Goal: Find specific page/section: Find specific page/section

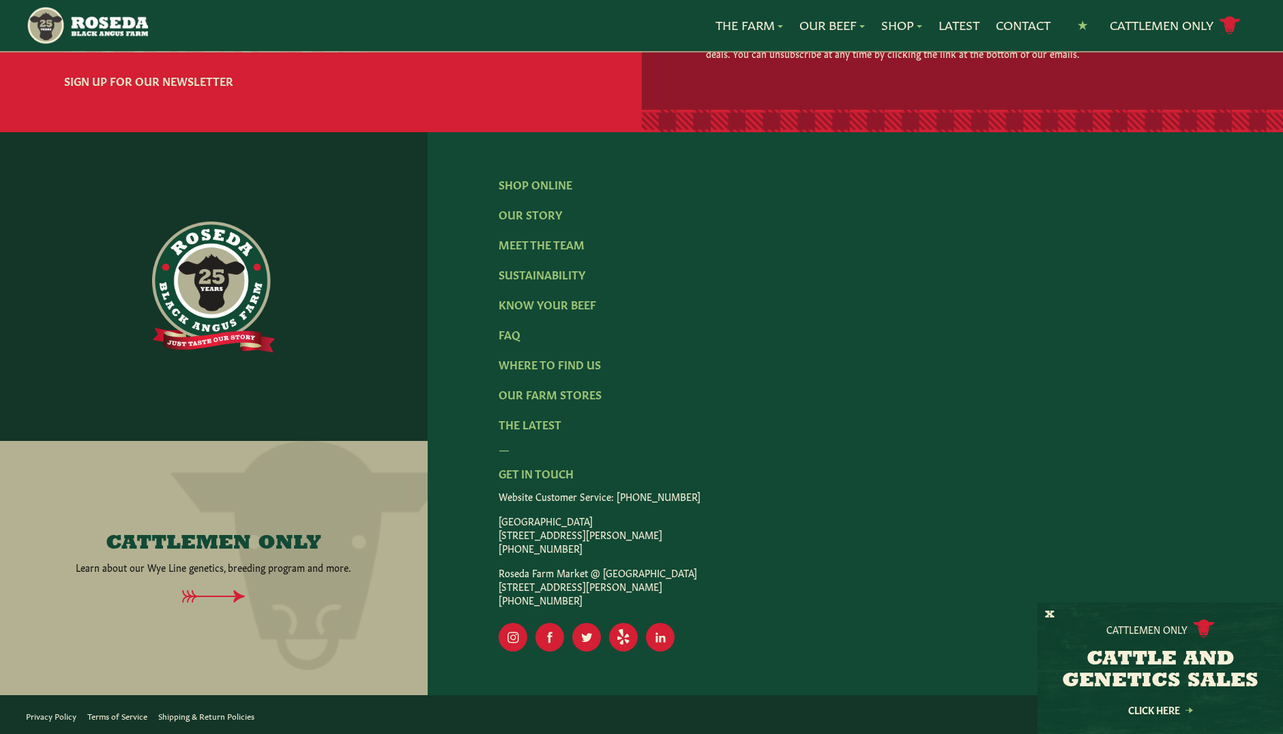
scroll to position [2290, 0]
click at [526, 402] on li "Our Farm Stores" at bounding box center [549, 394] width 103 height 16
click at [537, 394] on link "Our Farm Stores" at bounding box center [549, 394] width 103 height 15
click at [538, 398] on link "Our Farm Stores" at bounding box center [549, 394] width 103 height 15
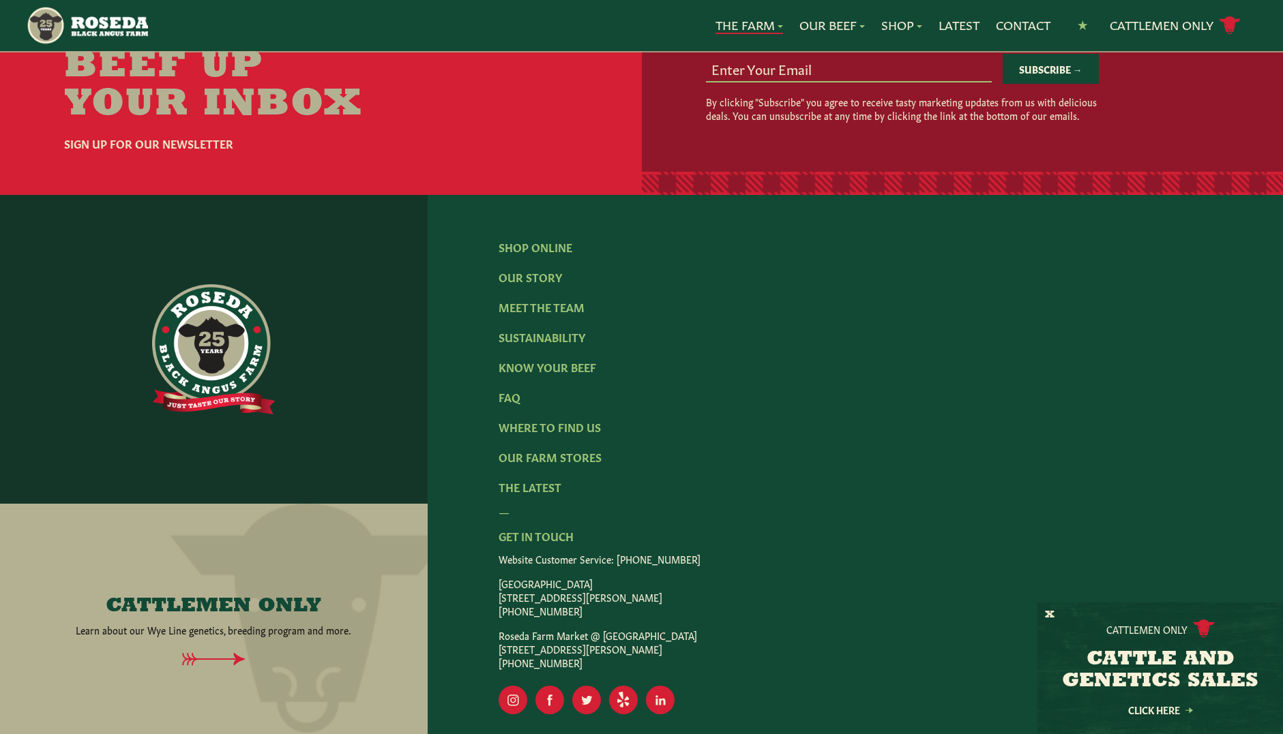
scroll to position [4153, 0]
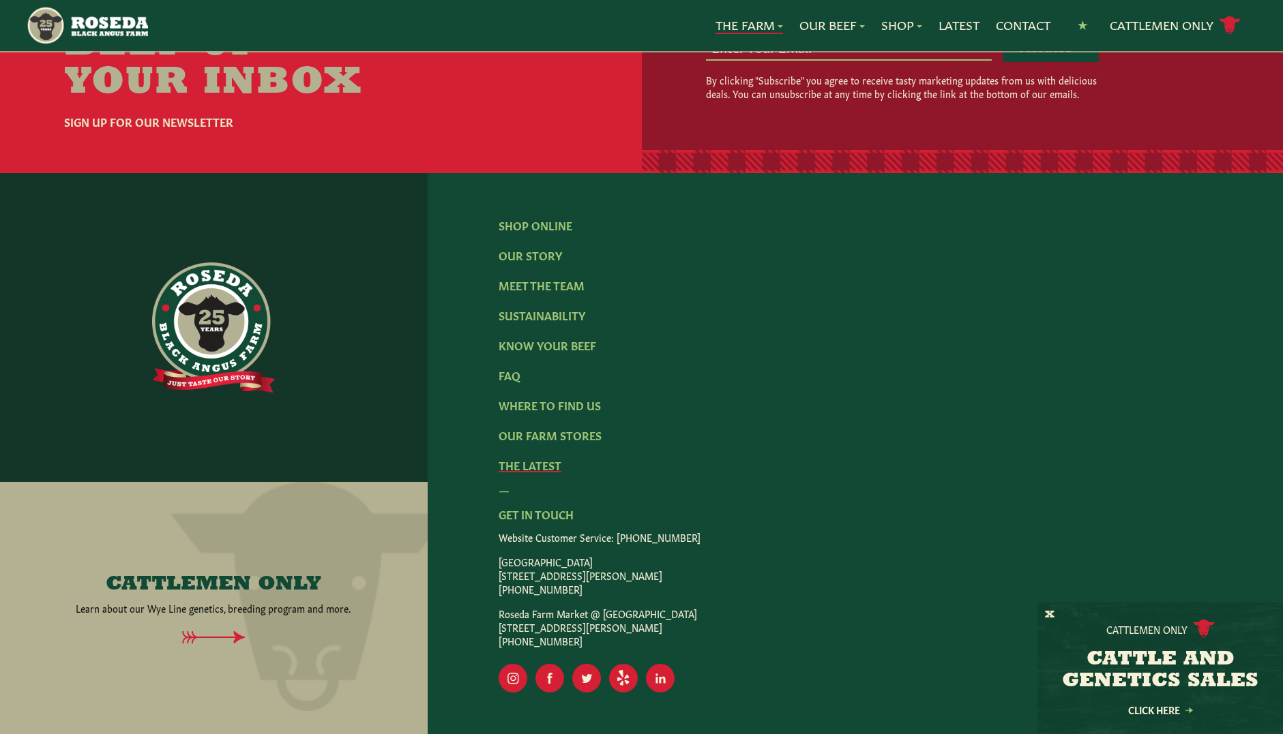
click at [525, 458] on link "The Latest" at bounding box center [529, 465] width 63 height 15
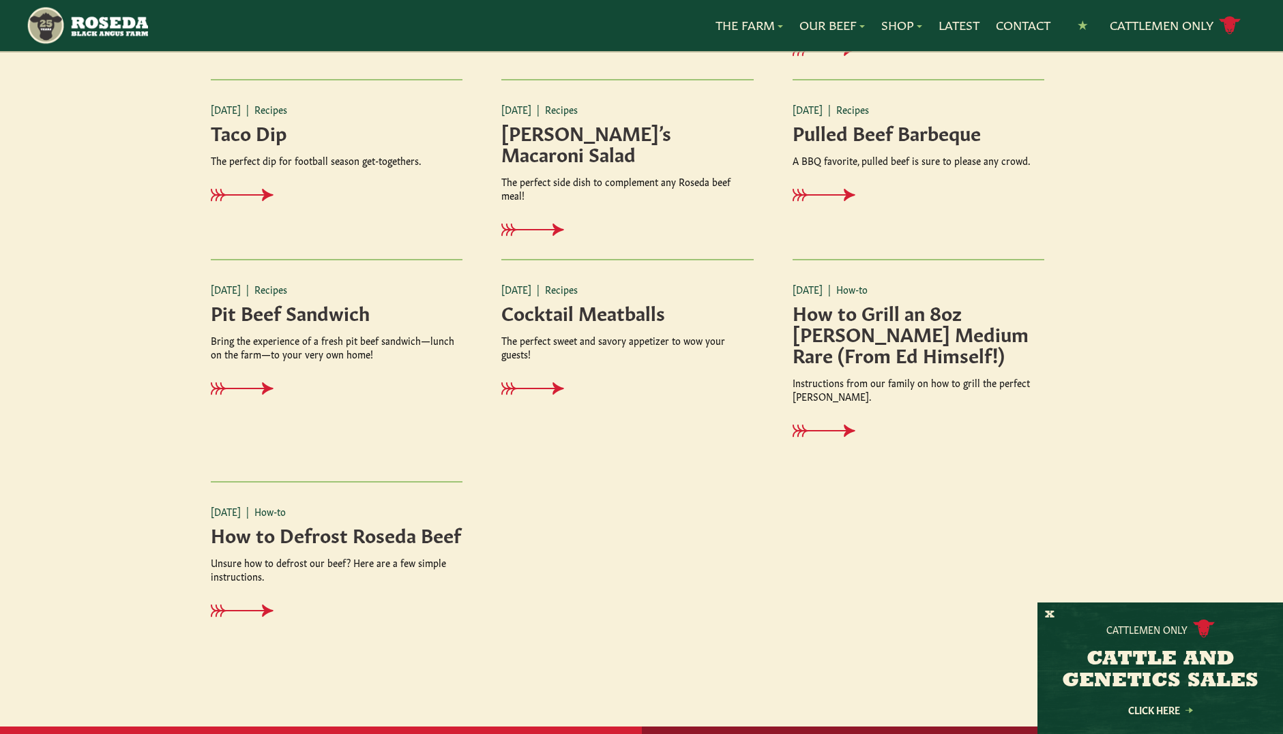
scroll to position [1500, 0]
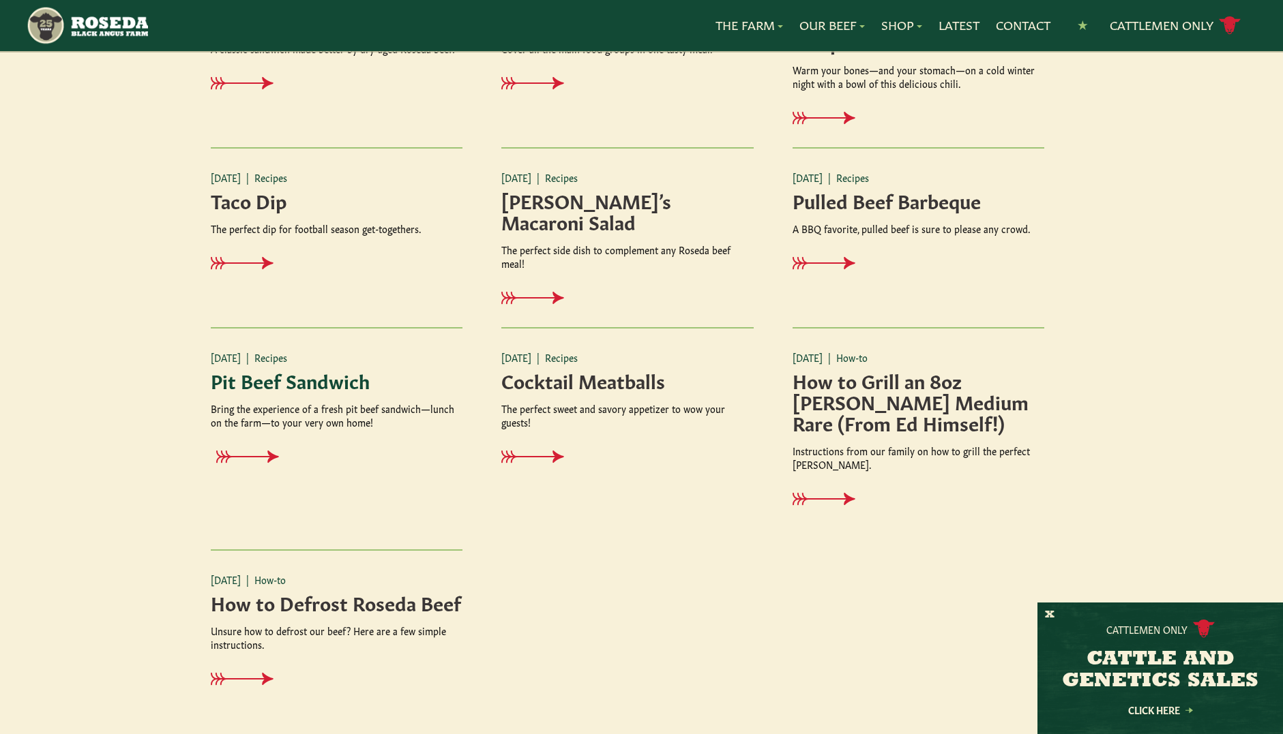
click at [269, 460] on icon at bounding box center [253, 457] width 63 height 13
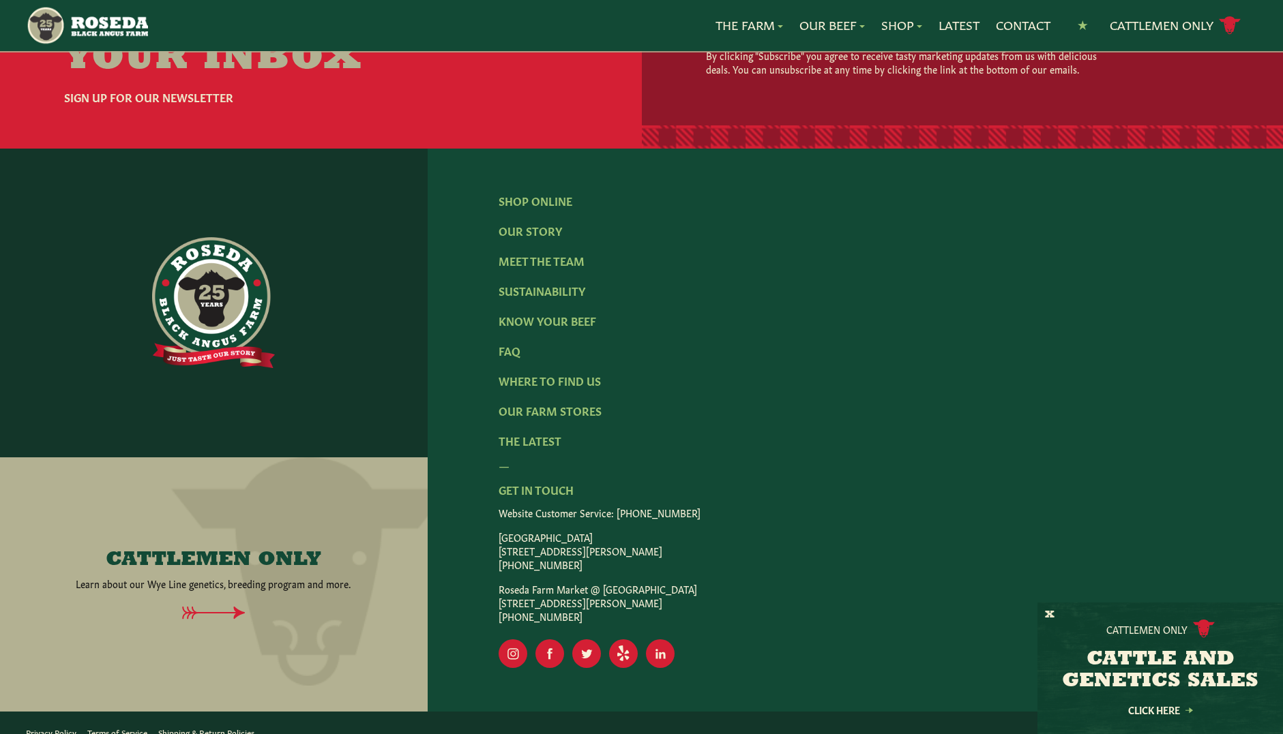
scroll to position [2126, 0]
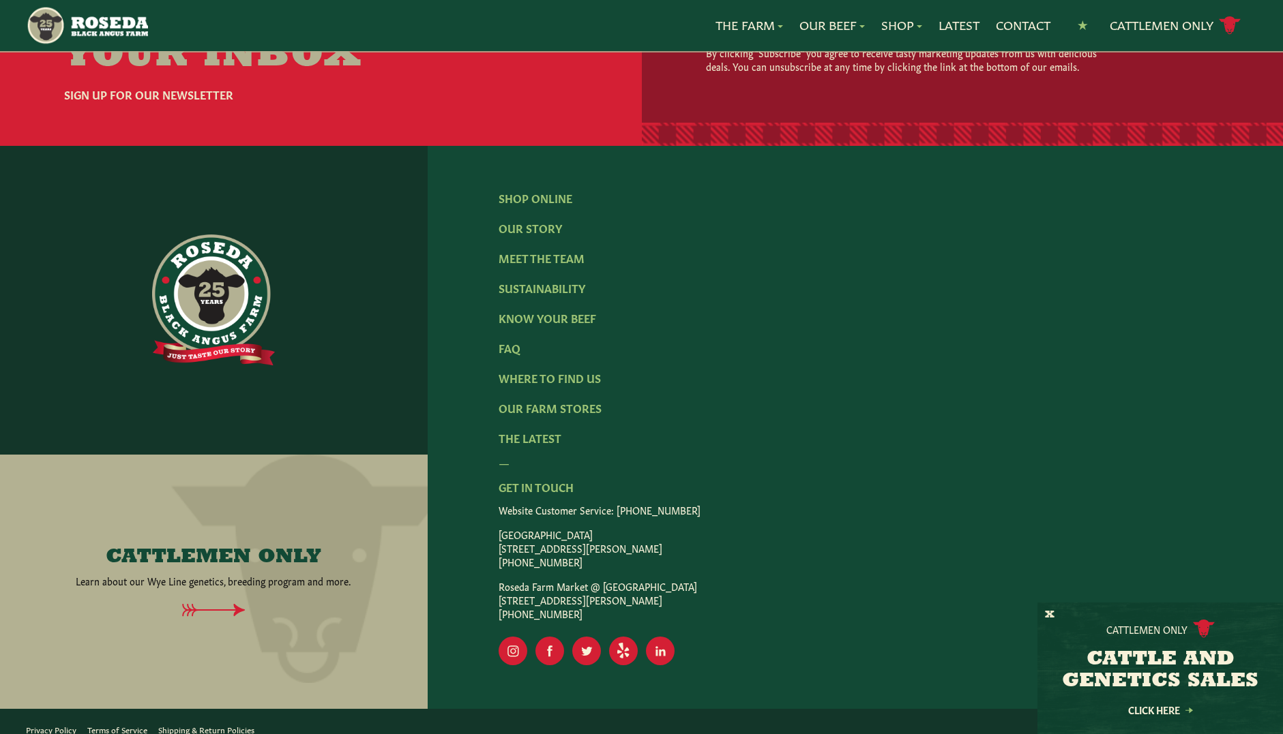
click at [547, 535] on p "Monkton Farm Store 15317 Carroll Road, Monkton, MD 21111 (410) 472-2697" at bounding box center [854, 548] width 713 height 41
click at [585, 400] on link "Our Farm Stores" at bounding box center [549, 407] width 103 height 15
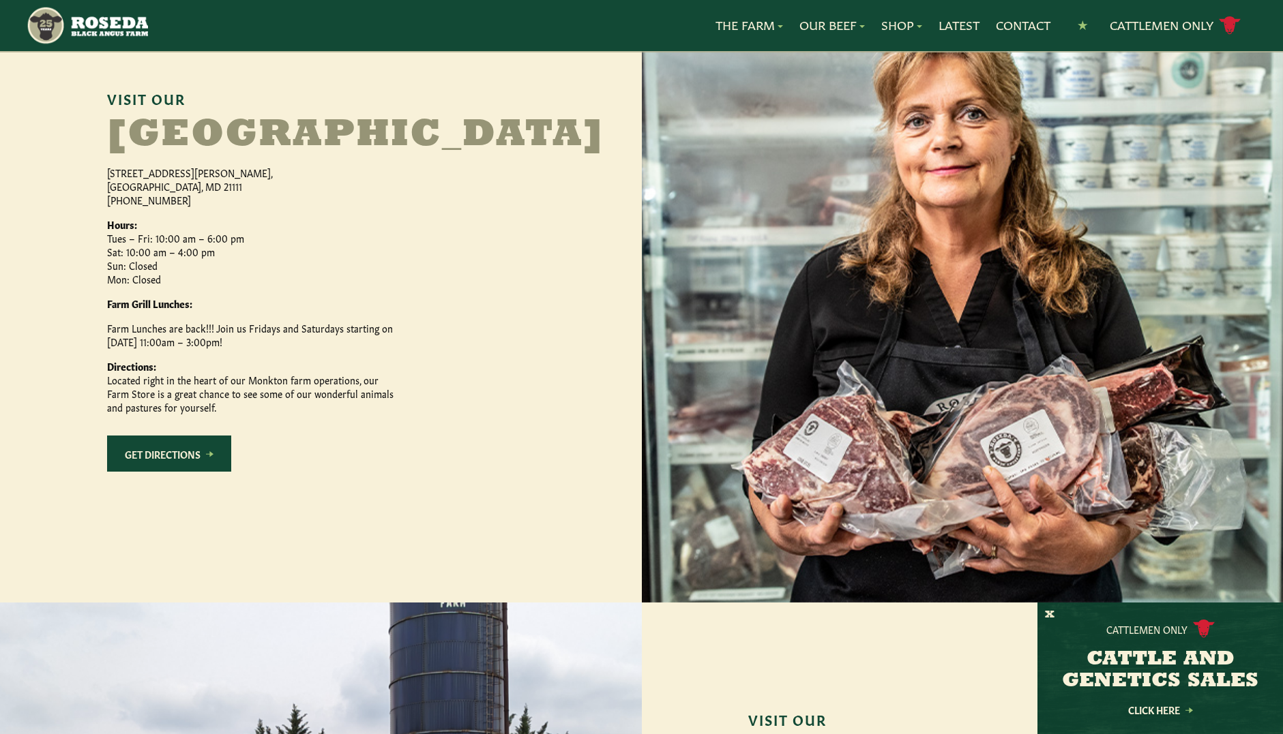
scroll to position [381, 0]
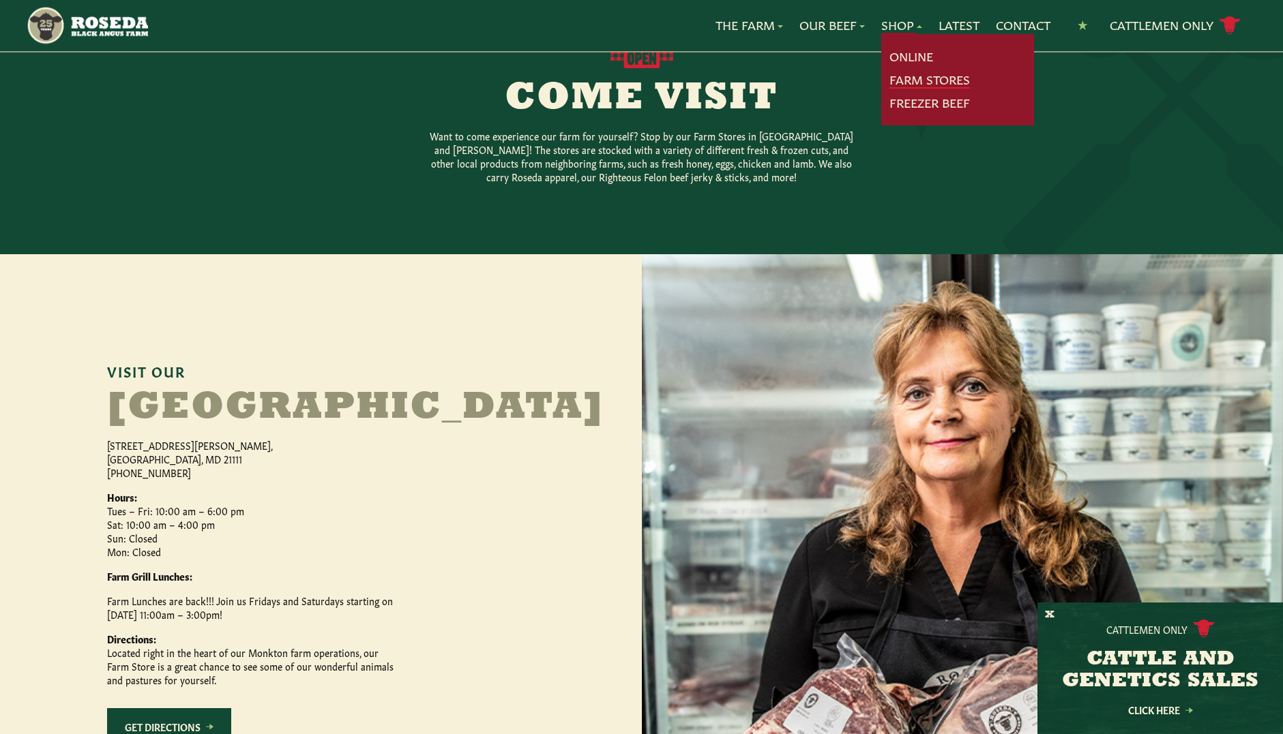
click at [917, 83] on link "Farm Stores" at bounding box center [929, 80] width 80 height 18
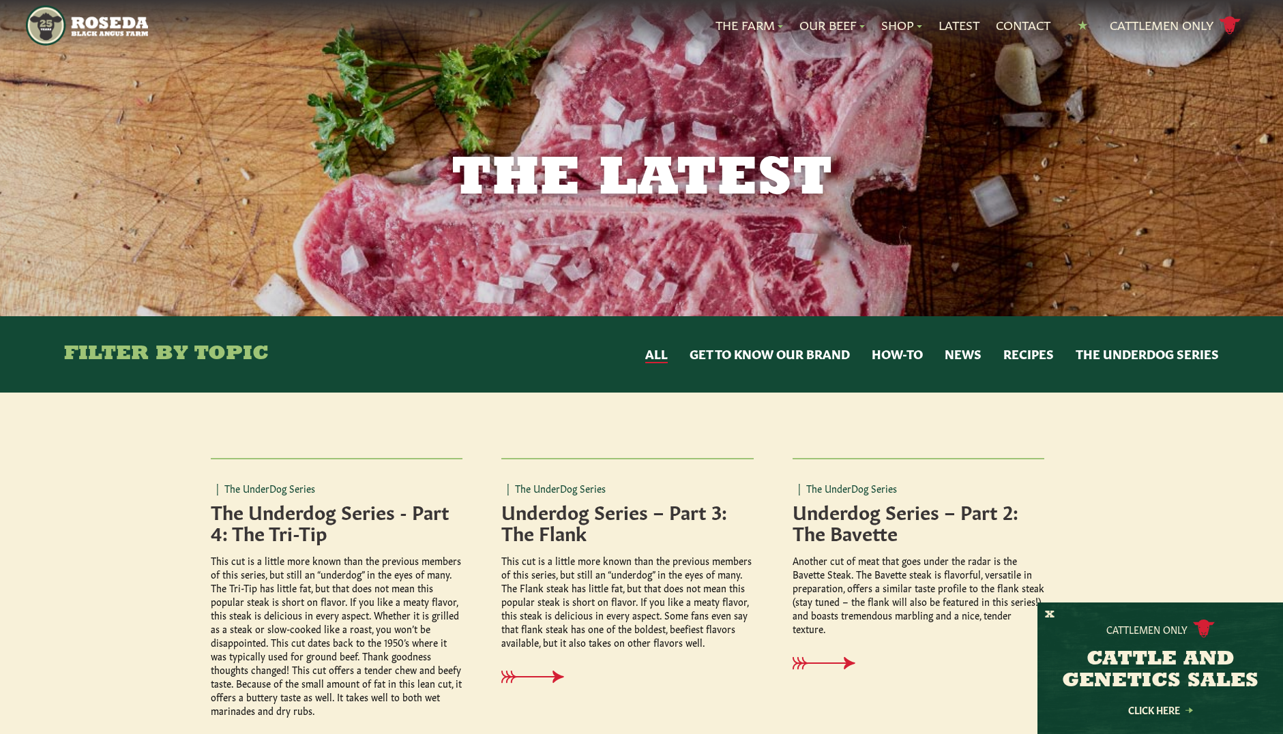
click at [968, 355] on button "News" at bounding box center [962, 355] width 37 height 18
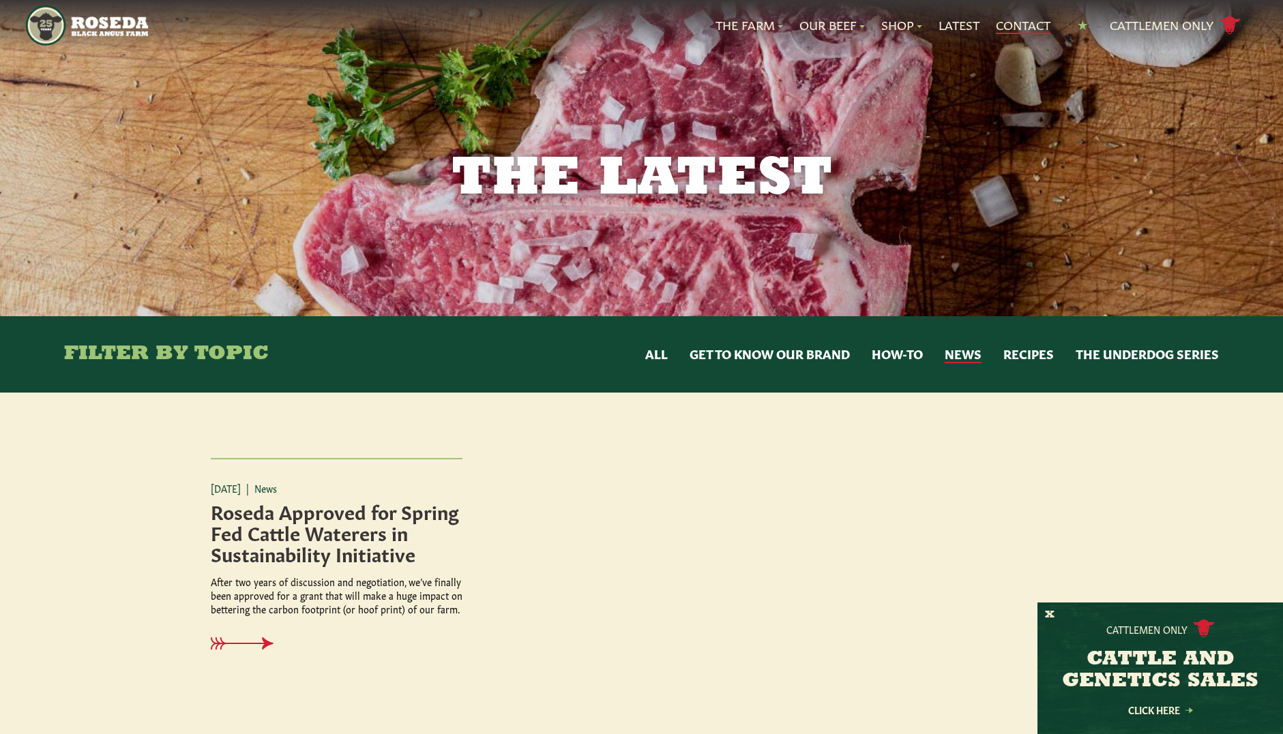
click at [996, 27] on link "Contact" at bounding box center [1023, 25] width 55 height 18
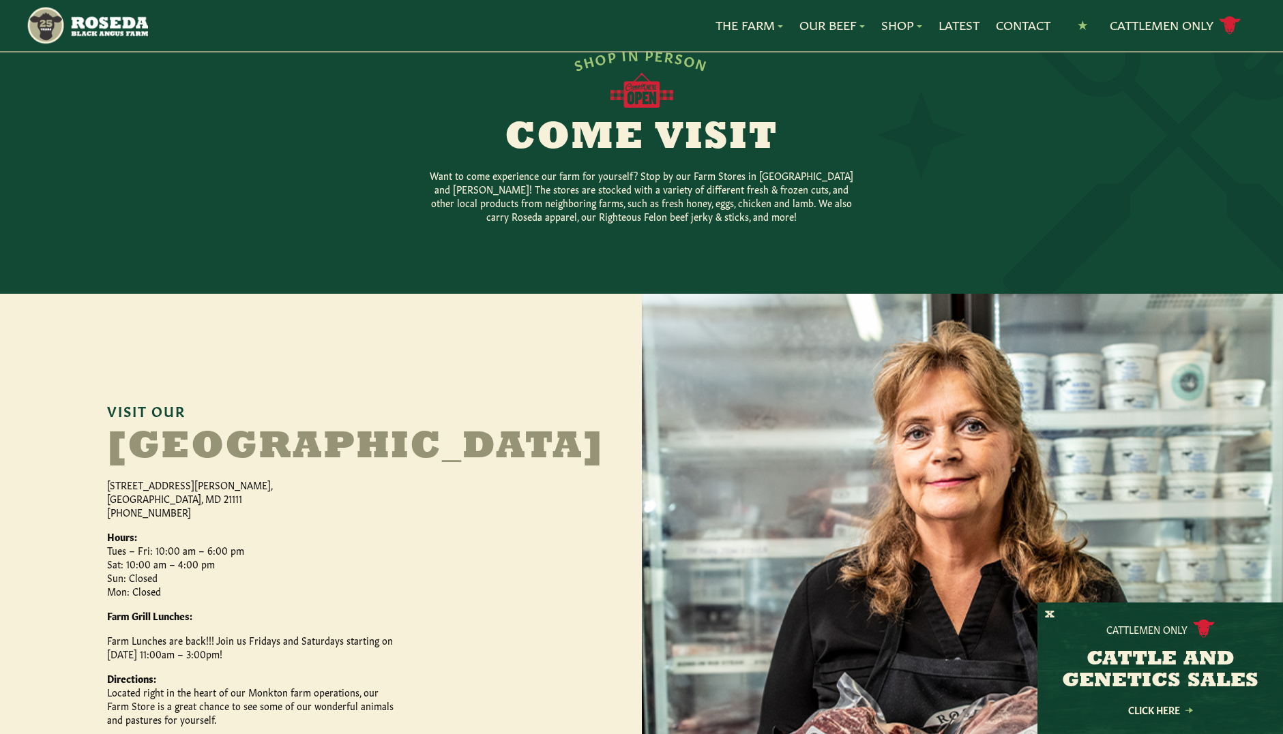
scroll to position [477, 0]
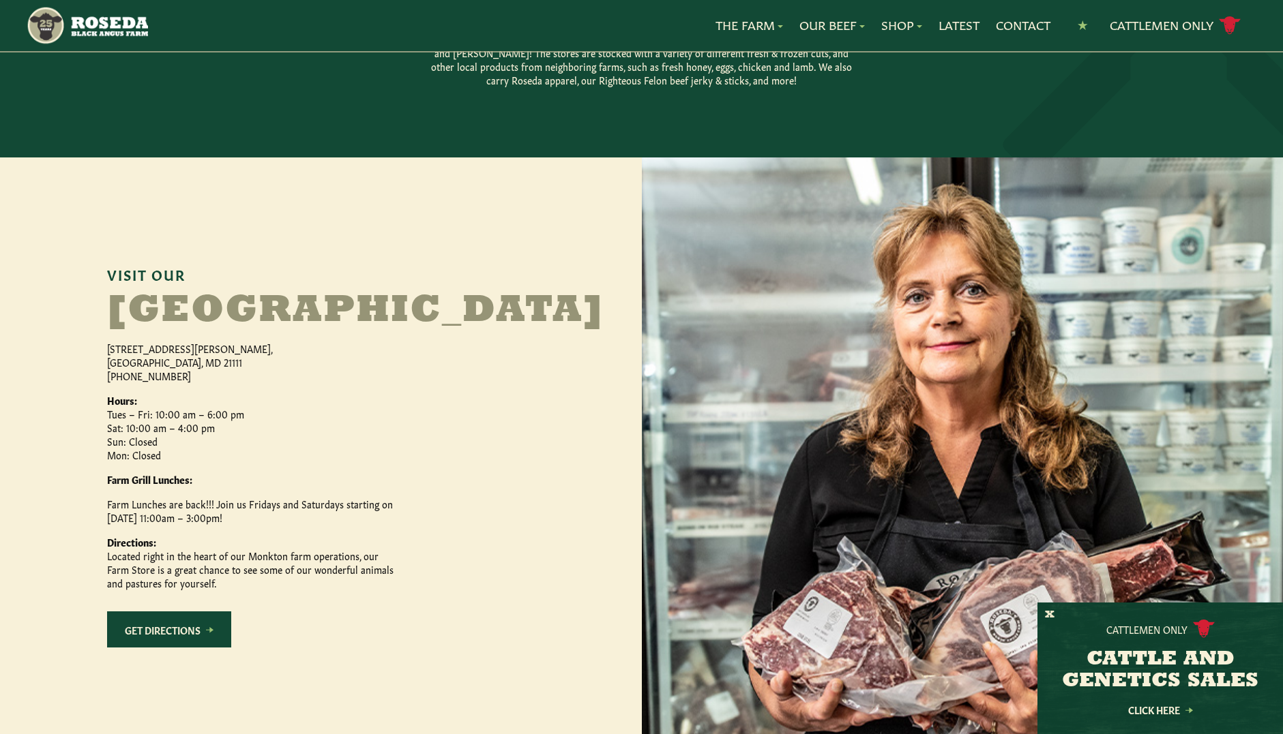
click at [232, 308] on h2 "[GEOGRAPHIC_DATA]" at bounding box center [277, 312] width 341 height 38
click at [228, 326] on h2 "[GEOGRAPHIC_DATA]" at bounding box center [277, 312] width 341 height 38
